Goal: Task Accomplishment & Management: Manage account settings

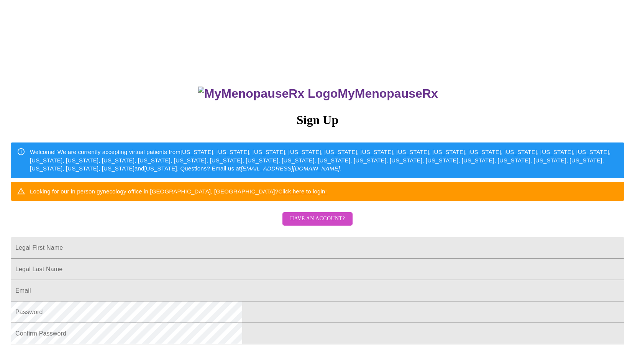
scroll to position [38, 0]
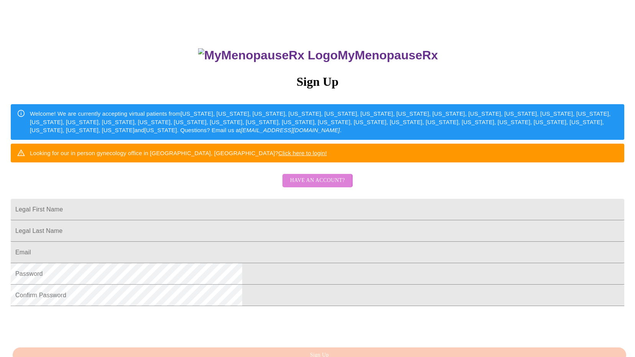
click at [303, 185] on span "Have an account?" at bounding box center [317, 181] width 55 height 10
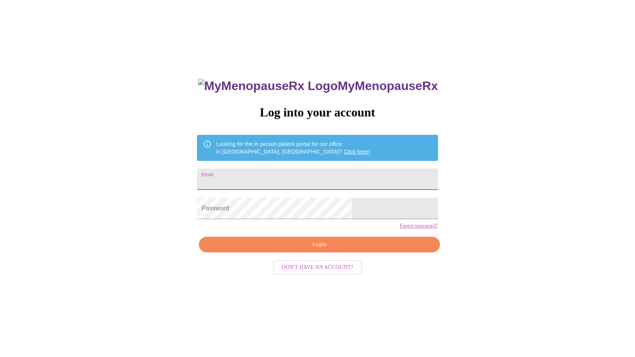
click at [285, 180] on input "Email" at bounding box center [317, 179] width 241 height 21
type input "[EMAIL_ADDRESS][DOMAIN_NAME]"
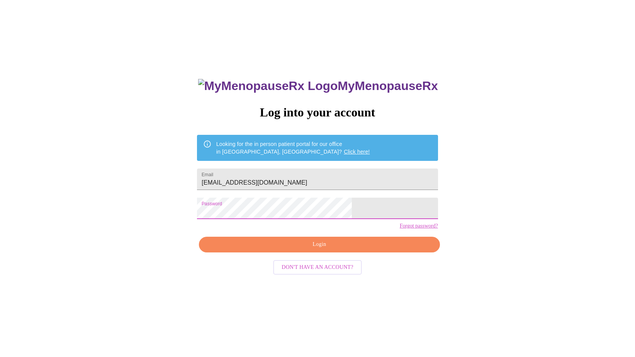
click at [303, 253] on button "Login" at bounding box center [319, 245] width 241 height 16
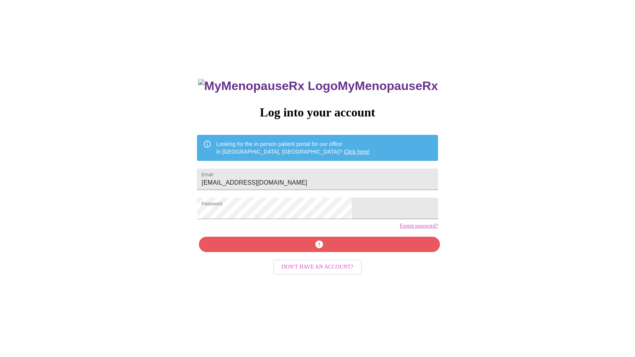
click at [313, 262] on div "MyMenopauseRx Log into your account Looking for the in person patient portal fo…" at bounding box center [317, 245] width 256 height 357
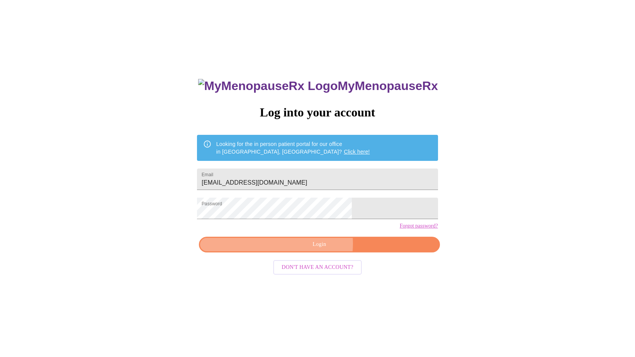
click at [314, 249] on span "Login" at bounding box center [319, 245] width 223 height 10
click at [221, 217] on div "MyMenopauseRx Log into your account Looking for the in person patient portal fo…" at bounding box center [317, 209] width 629 height 428
click at [324, 249] on span "Login" at bounding box center [319, 245] width 223 height 10
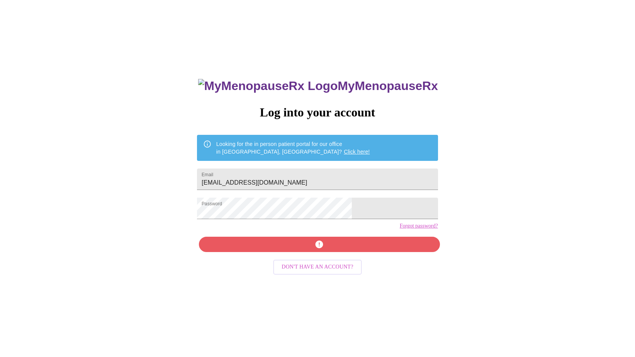
click at [324, 259] on div "MyMenopauseRx Log into your account Looking for the in person patient portal fo…" at bounding box center [317, 245] width 256 height 357
